Goal: Find specific page/section: Find specific page/section

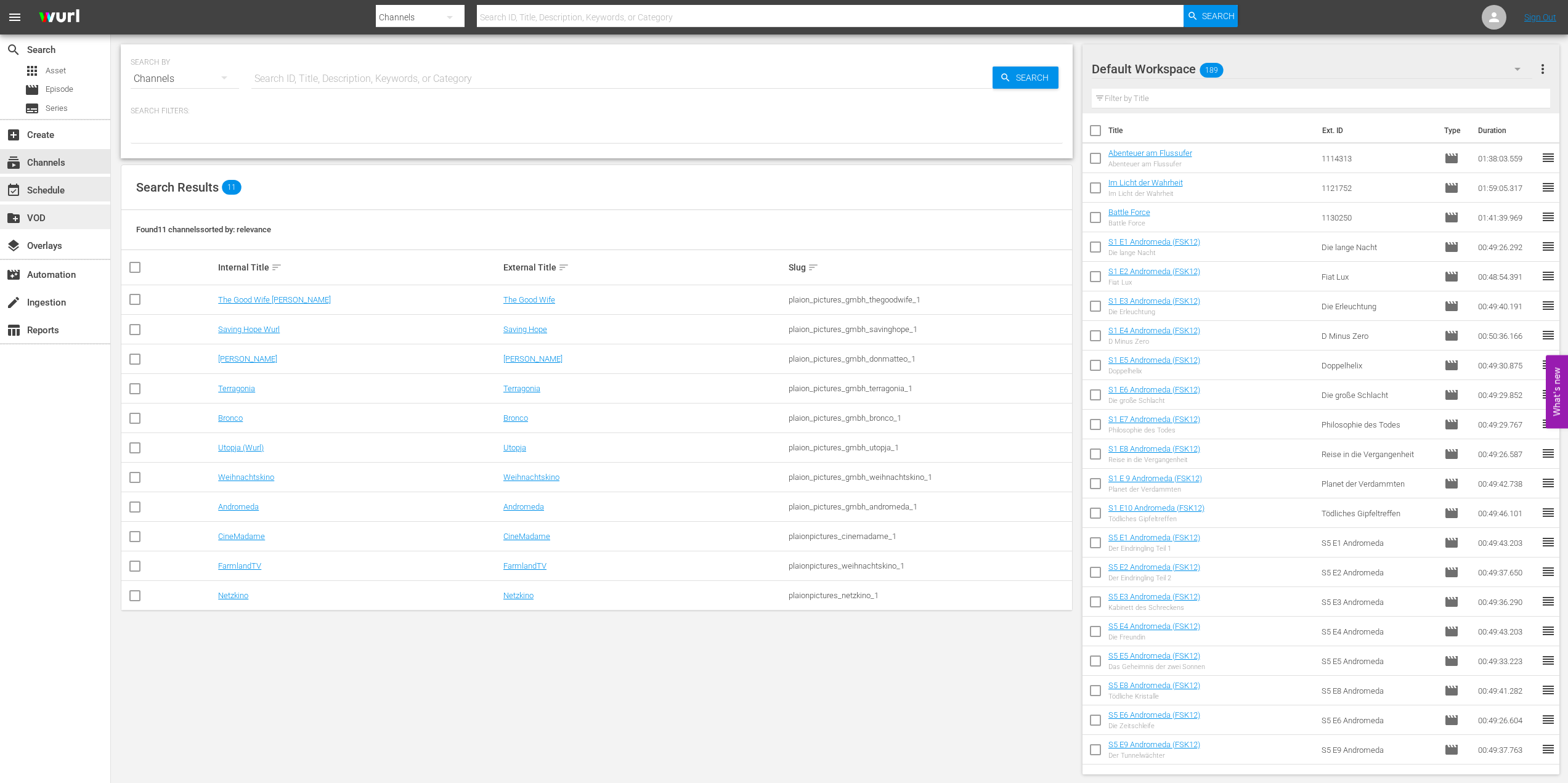
click at [60, 212] on div "create_new_folder VOD" at bounding box center [35, 217] width 69 height 11
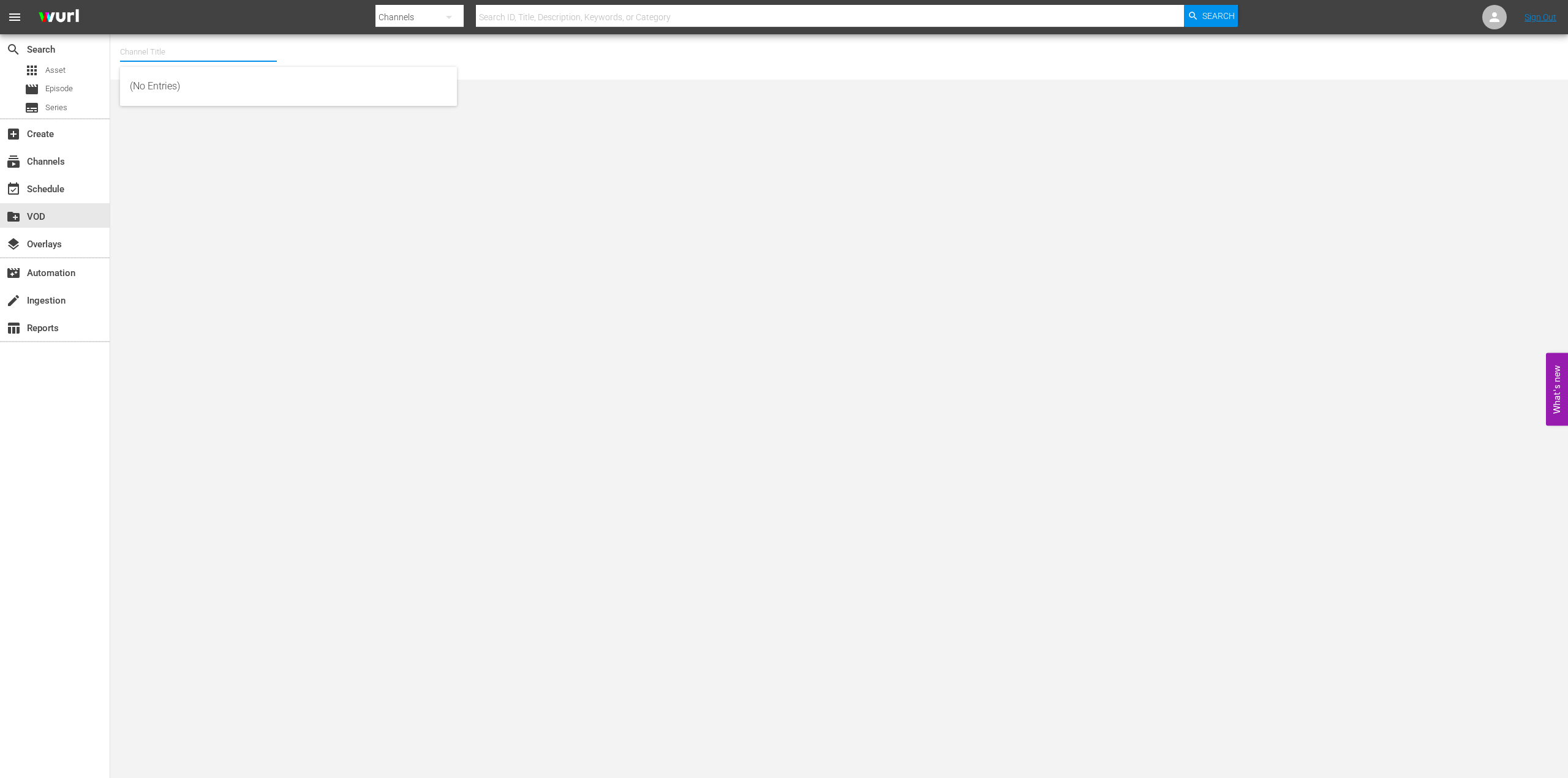
click at [228, 52] on input "text" at bounding box center [199, 52] width 157 height 30
click at [227, 75] on div "Saving Hope Wurl (2127 - plaion_pictures_gmbh_savinghope_1)" at bounding box center [288, 87] width 317 height 30
type input "Saving Hope Wurl (2127 - plaion_pictures_gmbh_savinghope_1)"
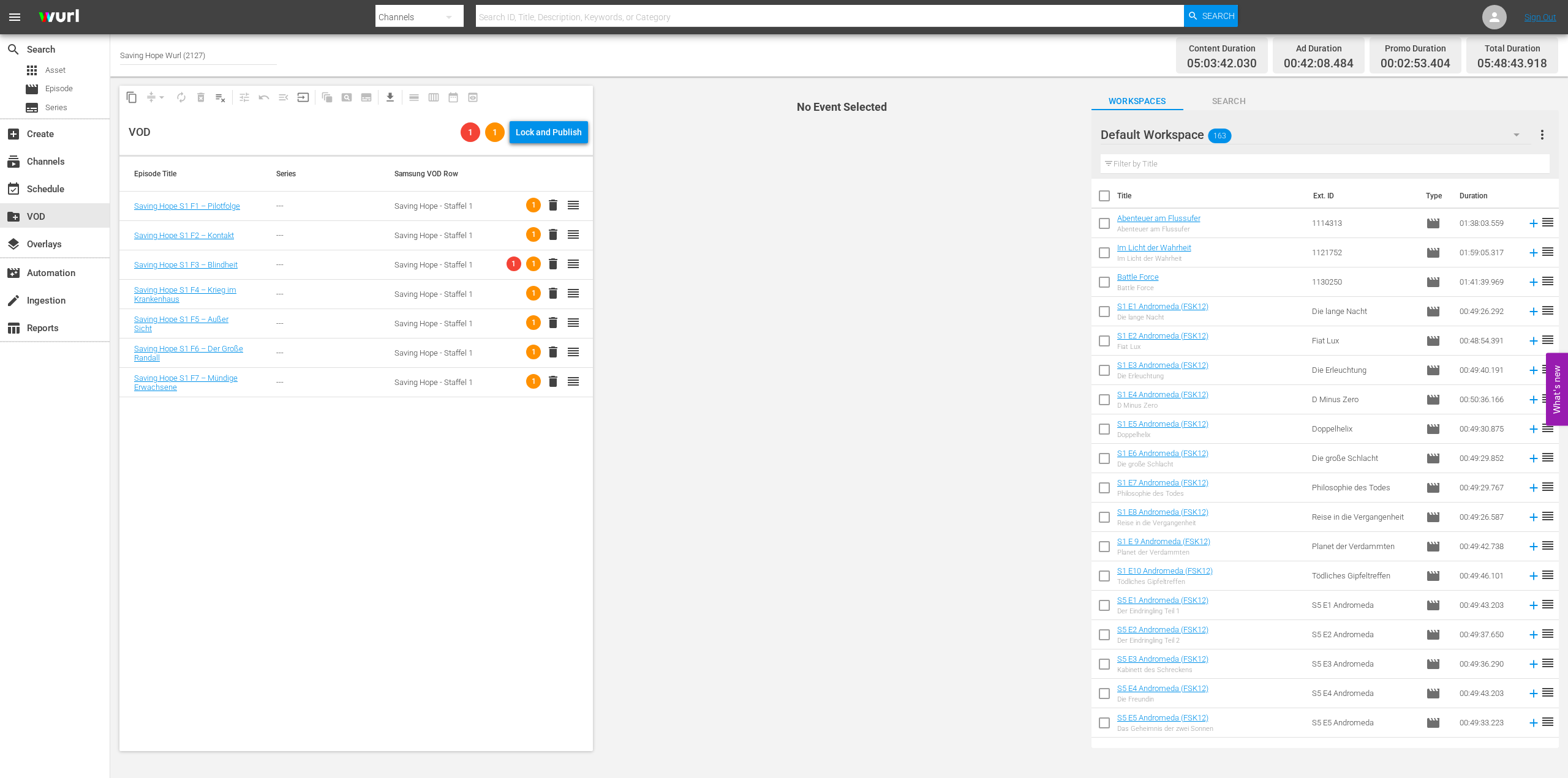
click at [527, 205] on span "1" at bounding box center [534, 205] width 15 height 15
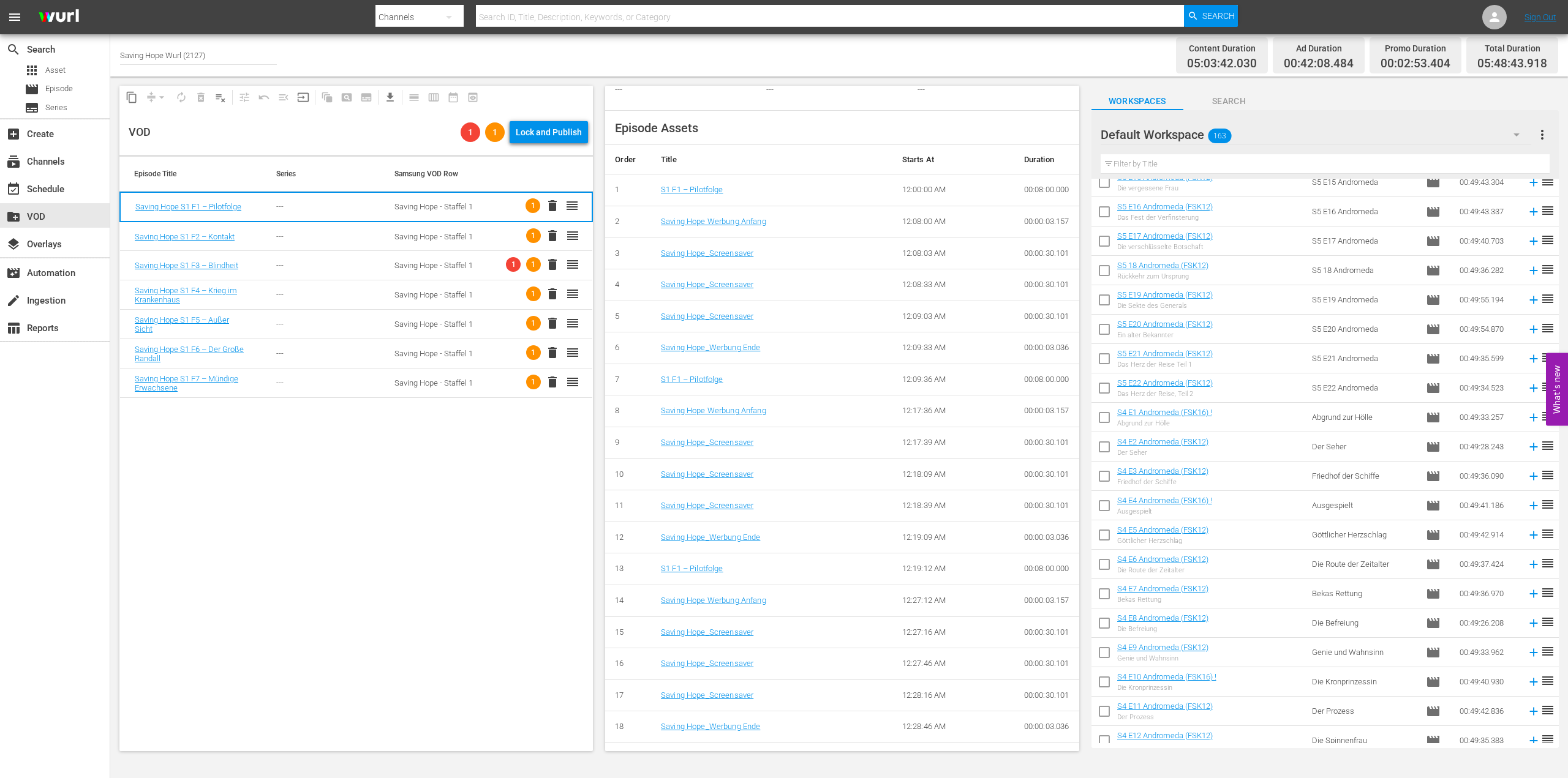
scroll to position [630, 0]
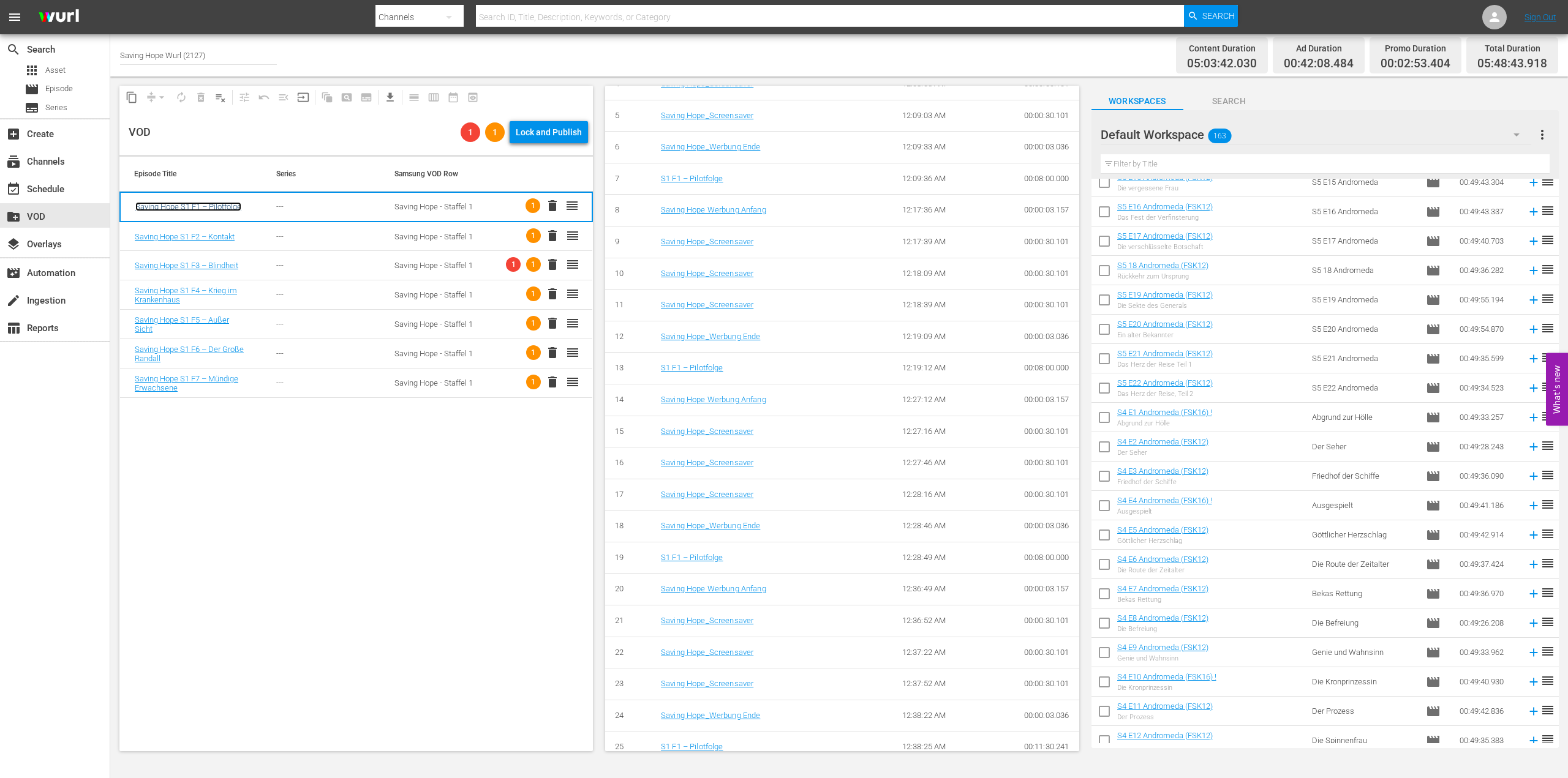
click at [225, 204] on link "Saving Hope S1 F1 – Pilotfolge" at bounding box center [188, 207] width 106 height 9
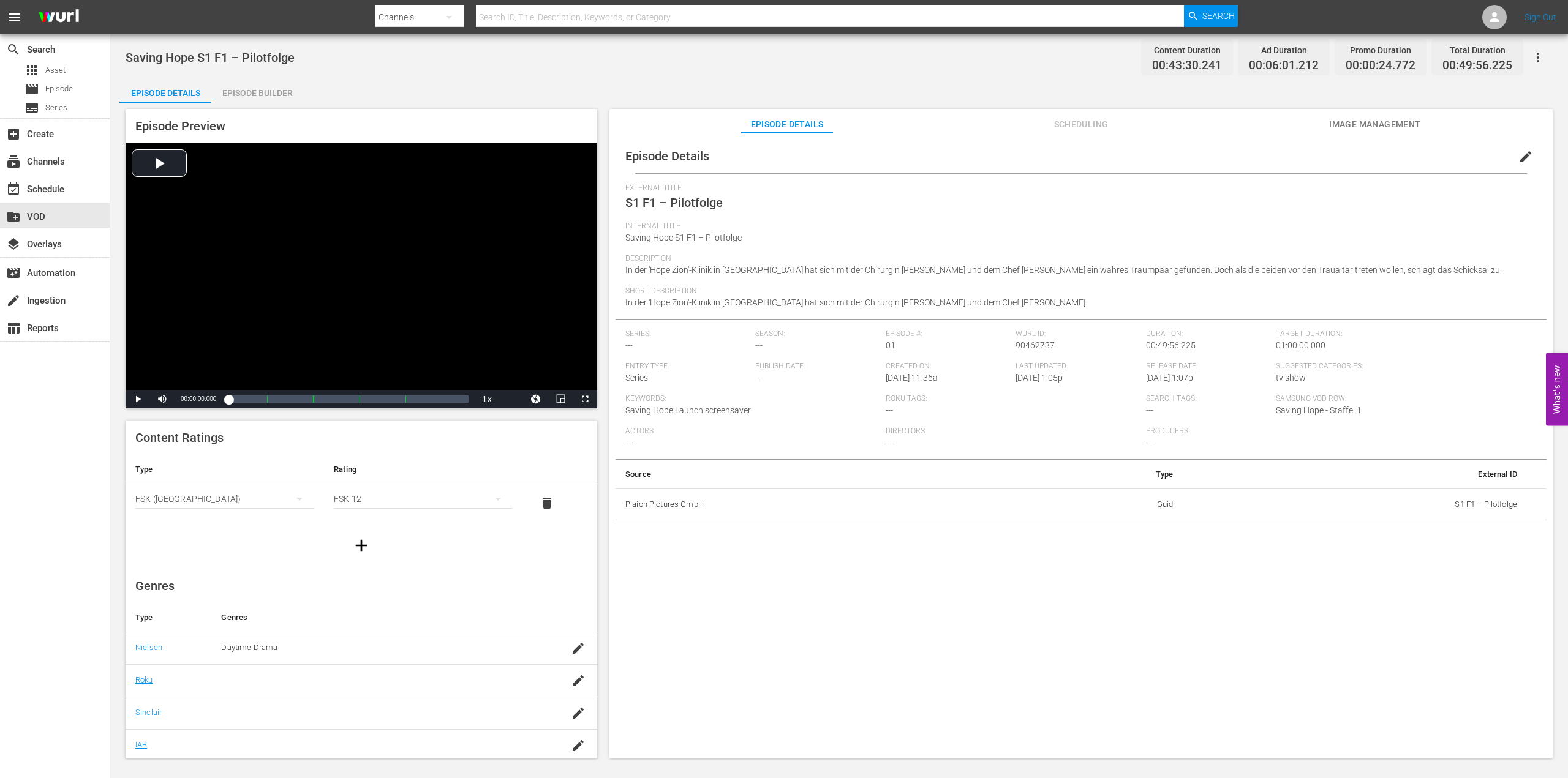
click at [1367, 124] on span "Image Management" at bounding box center [1375, 125] width 92 height 15
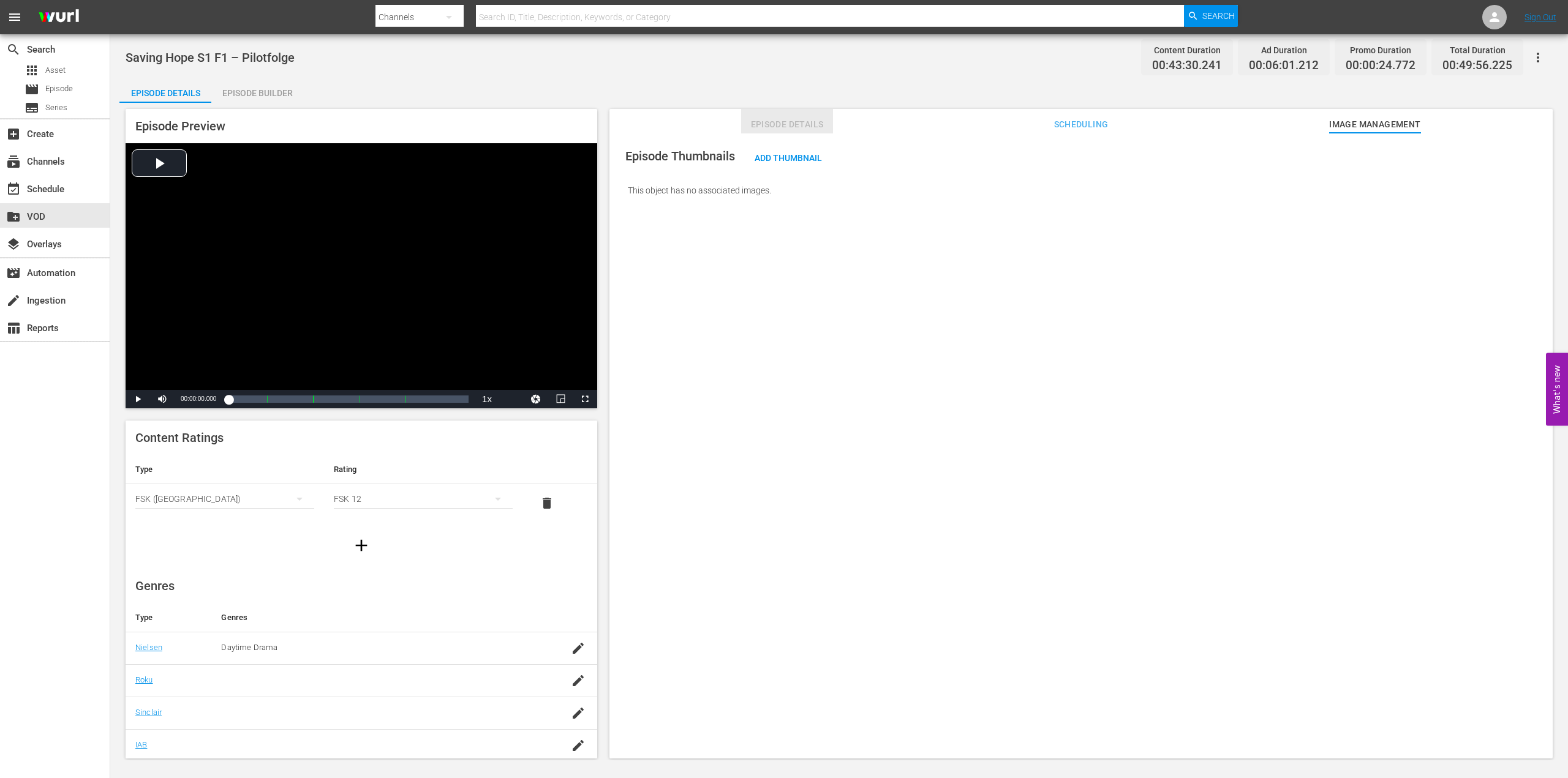
click at [801, 117] on span "Episode Details" at bounding box center [787, 125] width 92 height 15
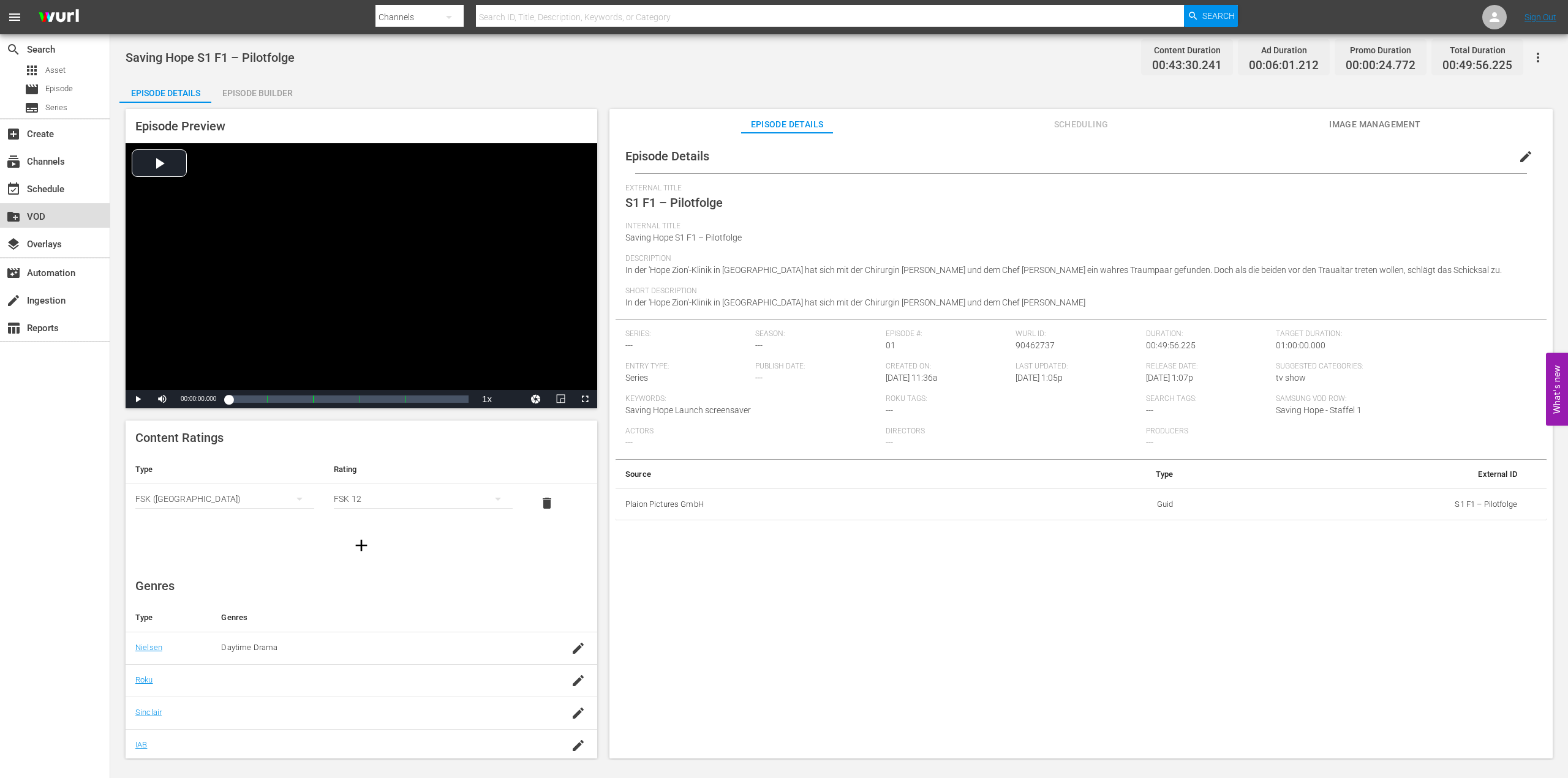
click at [42, 221] on div "create_new_folder VOD" at bounding box center [34, 215] width 69 height 11
